Goal: Task Accomplishment & Management: Manage account settings

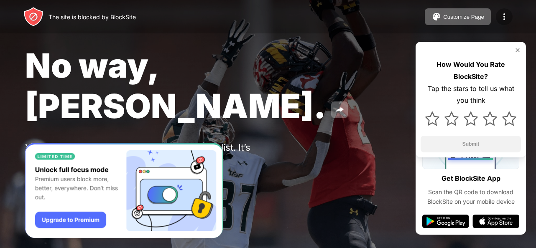
click at [505, 15] on img at bounding box center [504, 17] width 10 height 10
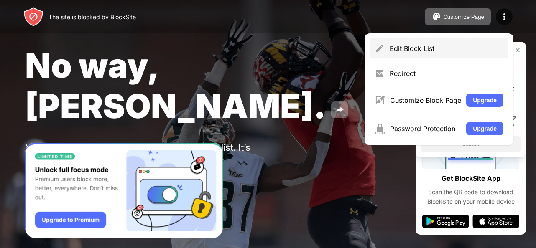
click at [457, 44] on div "Edit Block List" at bounding box center [438, 48] width 139 height 20
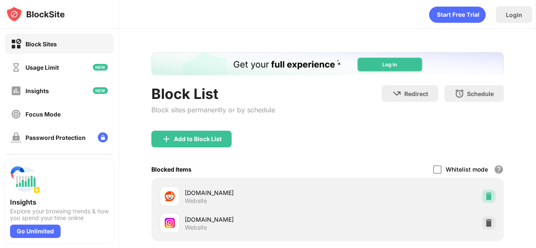
click at [484, 196] on img at bounding box center [488, 196] width 8 height 8
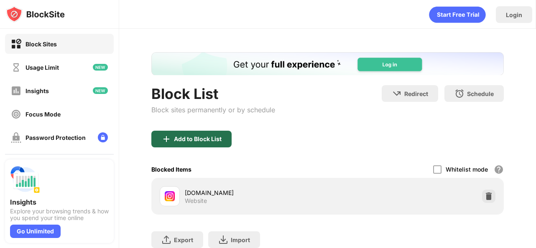
click at [193, 136] on div "Add to Block List" at bounding box center [198, 139] width 48 height 7
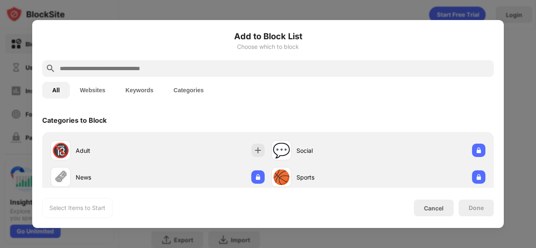
click at [199, 63] on div at bounding box center [267, 68] width 451 height 17
click at [201, 71] on input "text" at bounding box center [274, 68] width 431 height 10
click at [176, 13] on div at bounding box center [268, 124] width 536 height 248
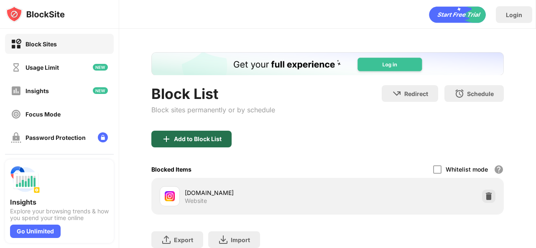
click at [208, 144] on div "Add to Block List" at bounding box center [191, 139] width 80 height 17
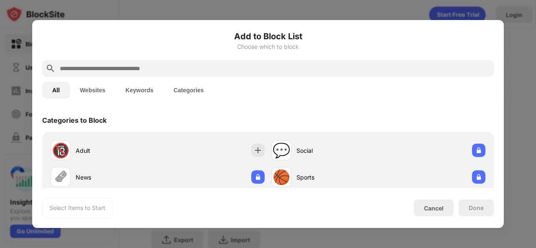
click at [212, 71] on input "text" at bounding box center [274, 68] width 431 height 10
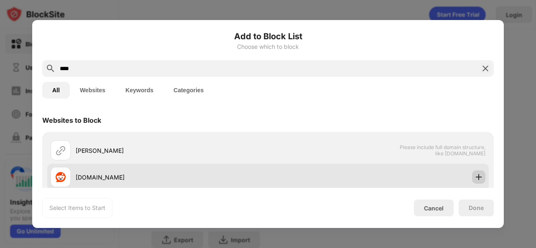
type input "****"
click at [474, 175] on img at bounding box center [478, 177] width 8 height 8
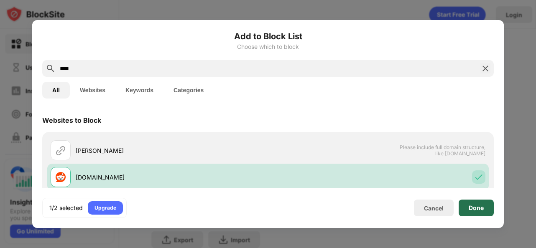
click at [474, 213] on div "Done" at bounding box center [475, 208] width 35 height 17
